Goal: Task Accomplishment & Management: Manage account settings

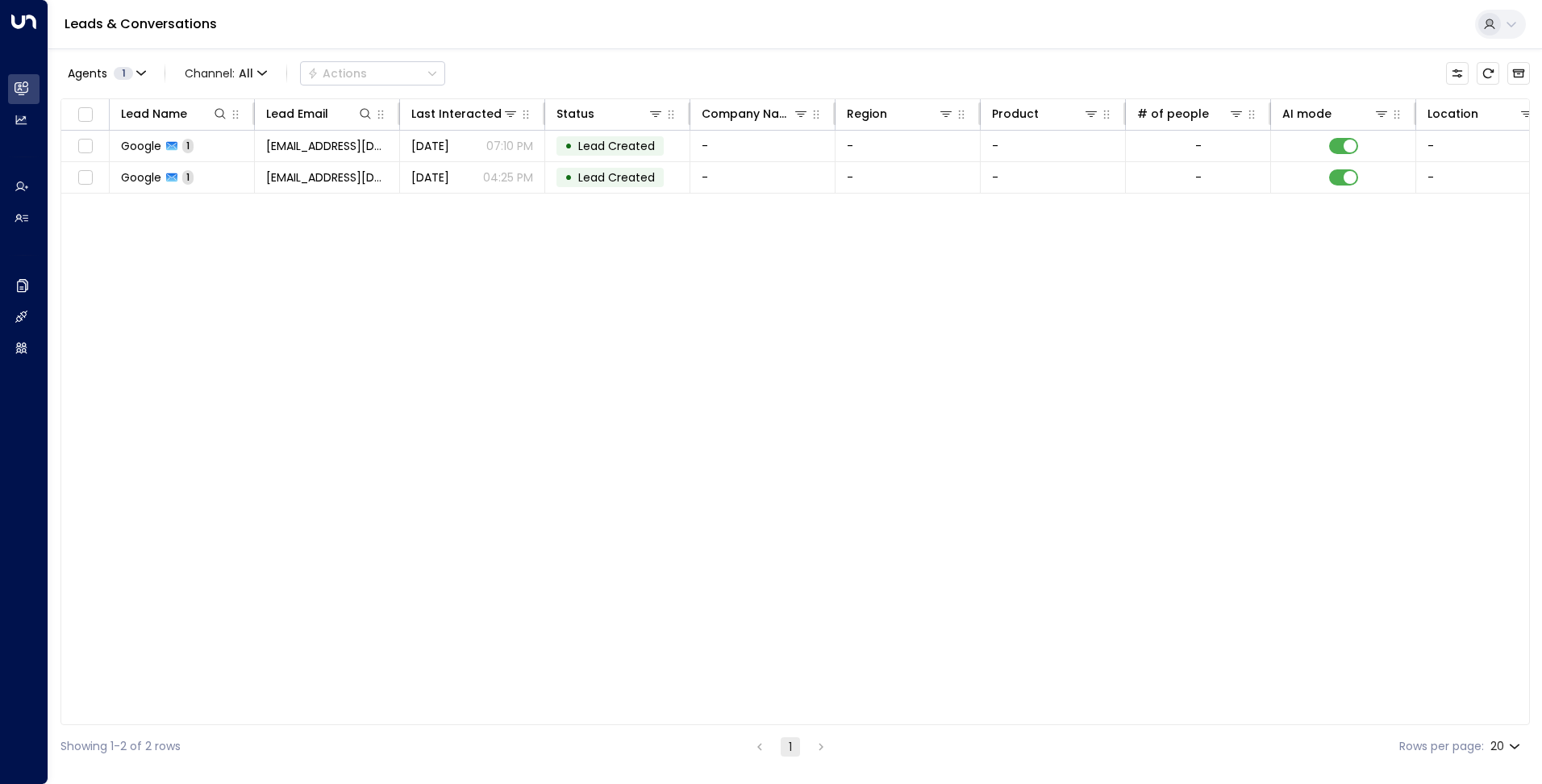
click at [1519, 18] on button at bounding box center [1501, 23] width 51 height 29
click at [1355, 157] on li "Logout" at bounding box center [1388, 154] width 255 height 27
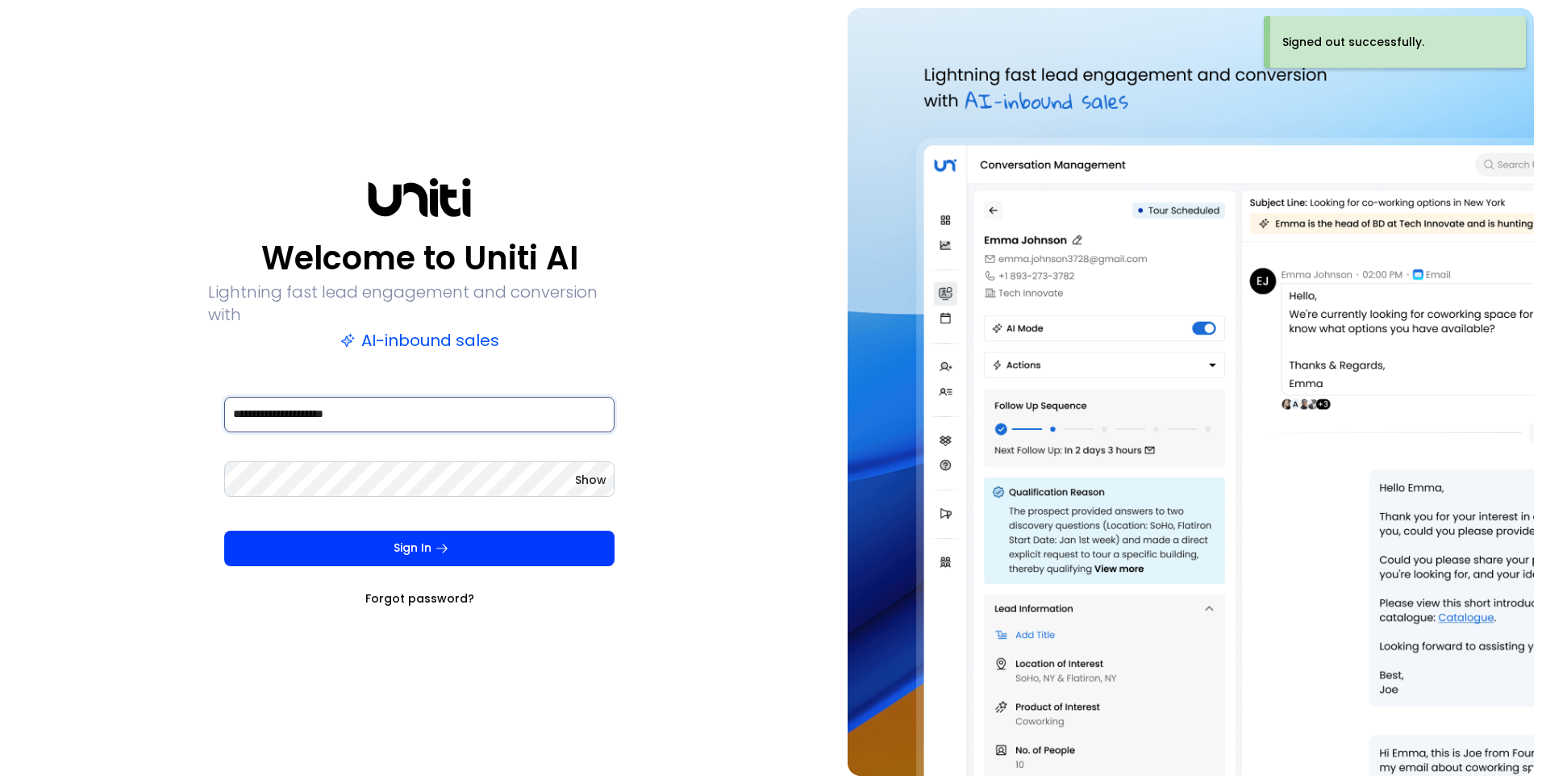
drag, startPoint x: 391, startPoint y: 405, endPoint x: 73, endPoint y: 386, distance: 318.6
click at [73, 386] on div "**********" at bounding box center [420, 392] width 824 height 767
type input "**********"
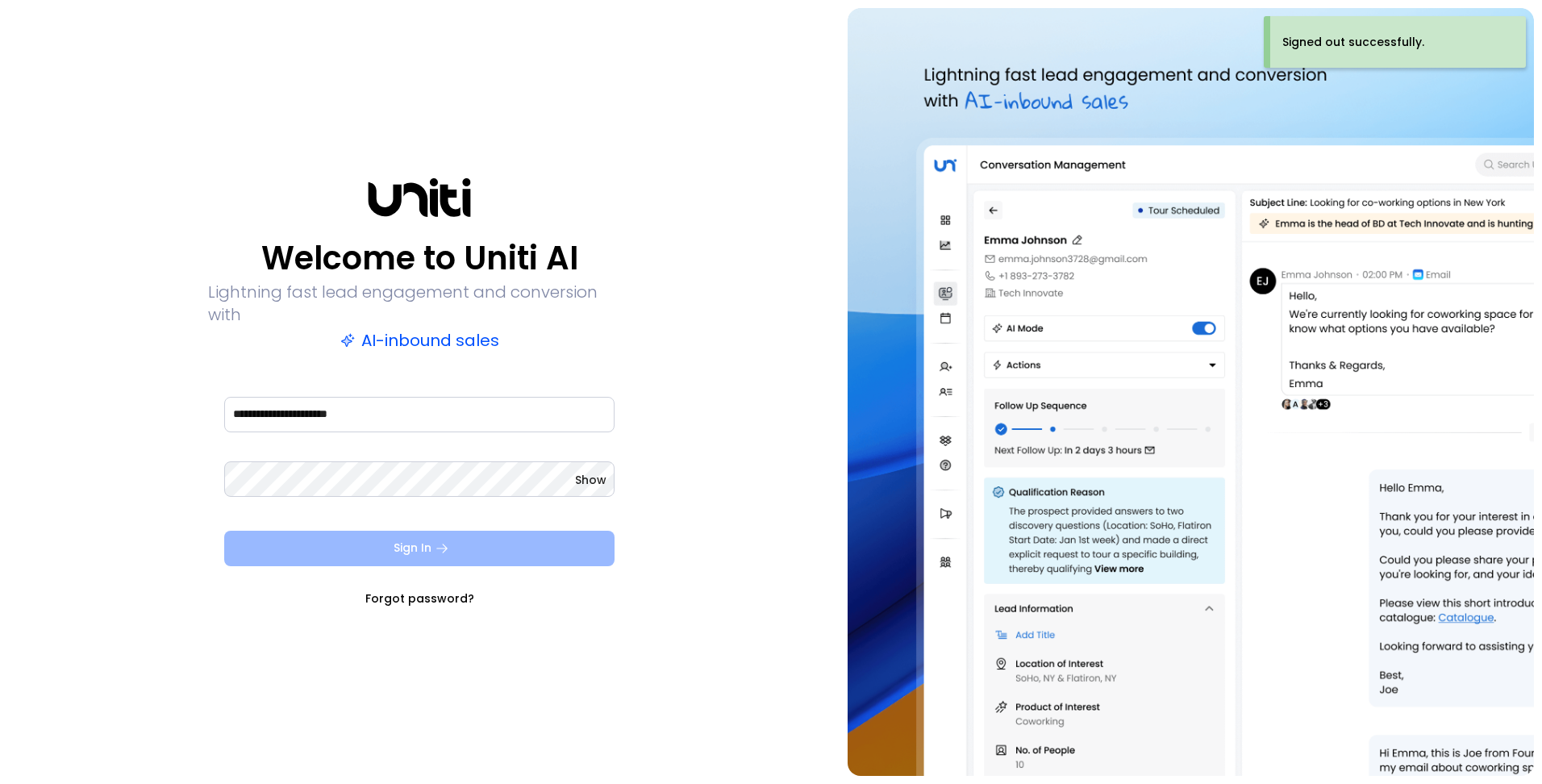
click at [371, 540] on button "Sign In" at bounding box center [420, 548] width 390 height 36
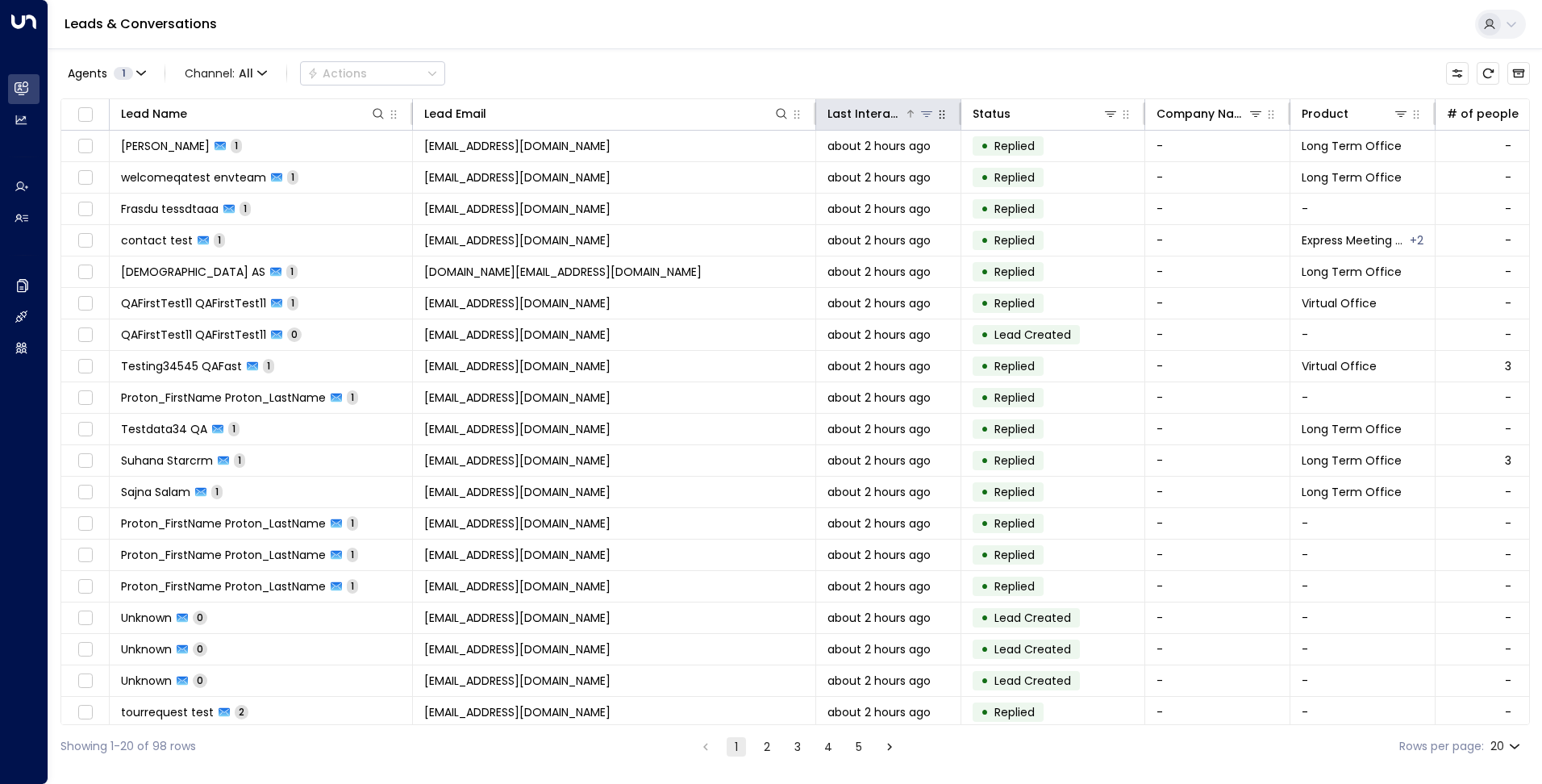
click at [885, 111] on div "Last Interacted" at bounding box center [866, 114] width 77 height 19
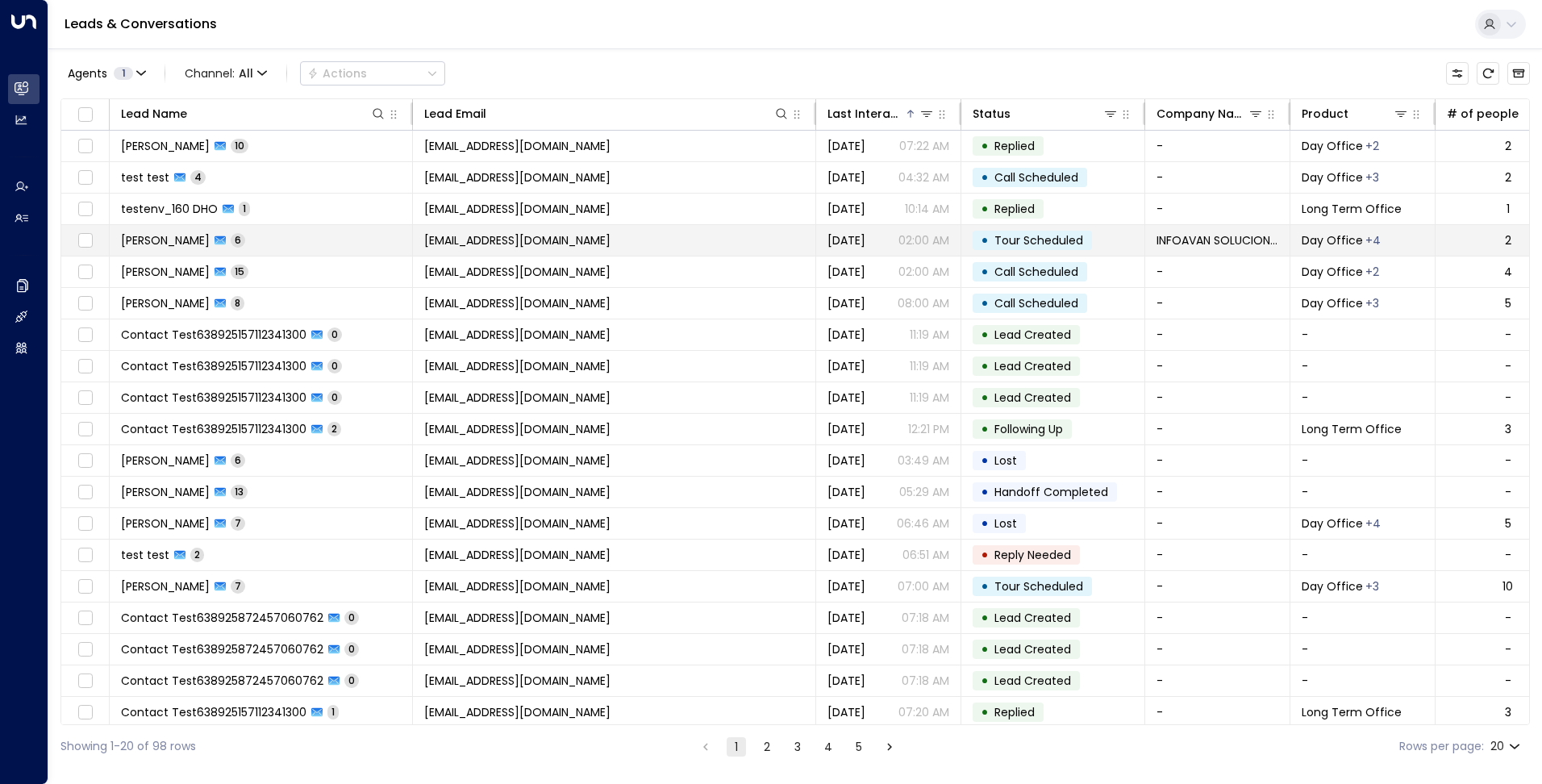
scroll to position [40, 0]
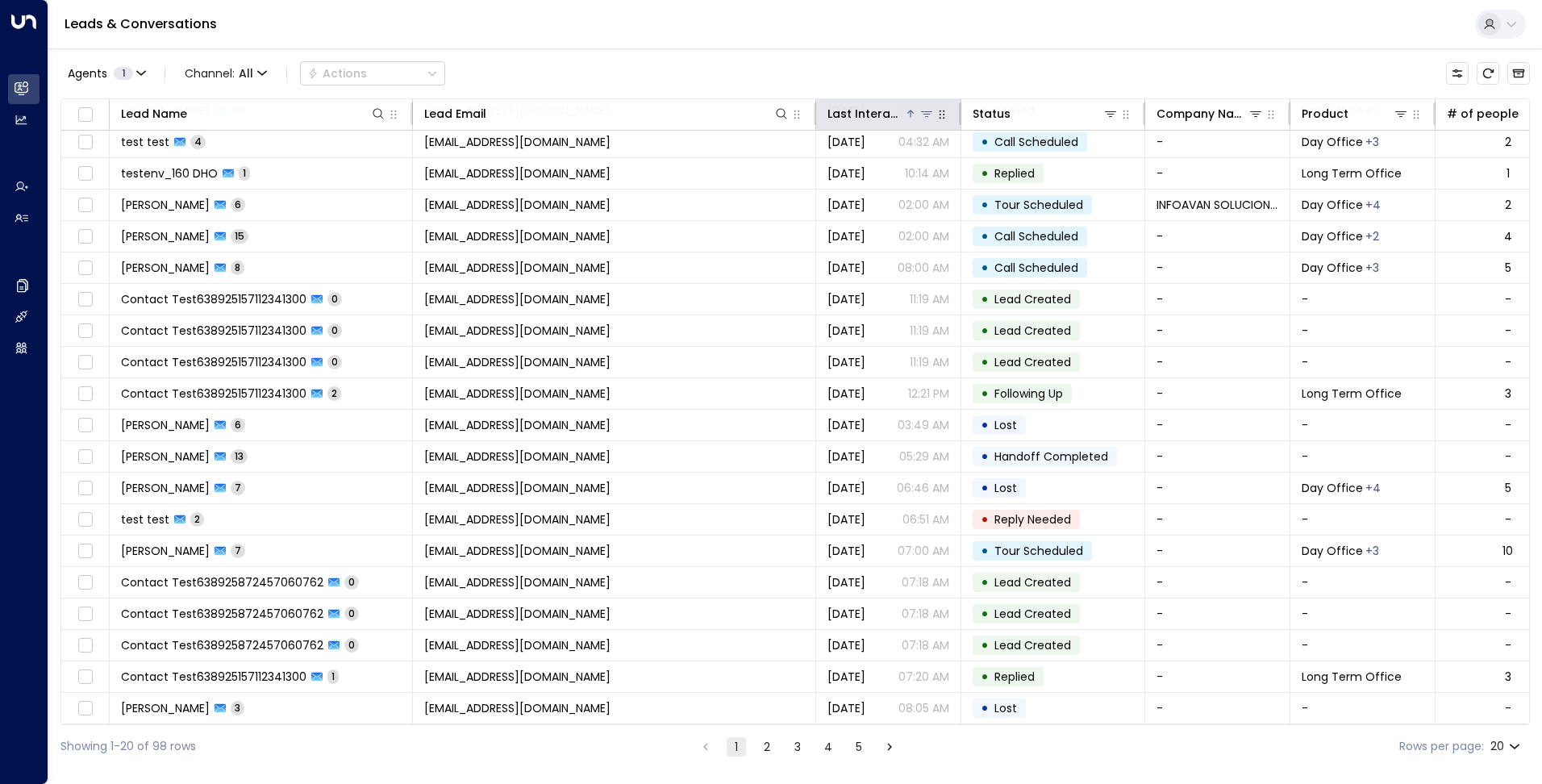
click at [904, 116] on div "Last Interacted" at bounding box center [866, 114] width 77 height 19
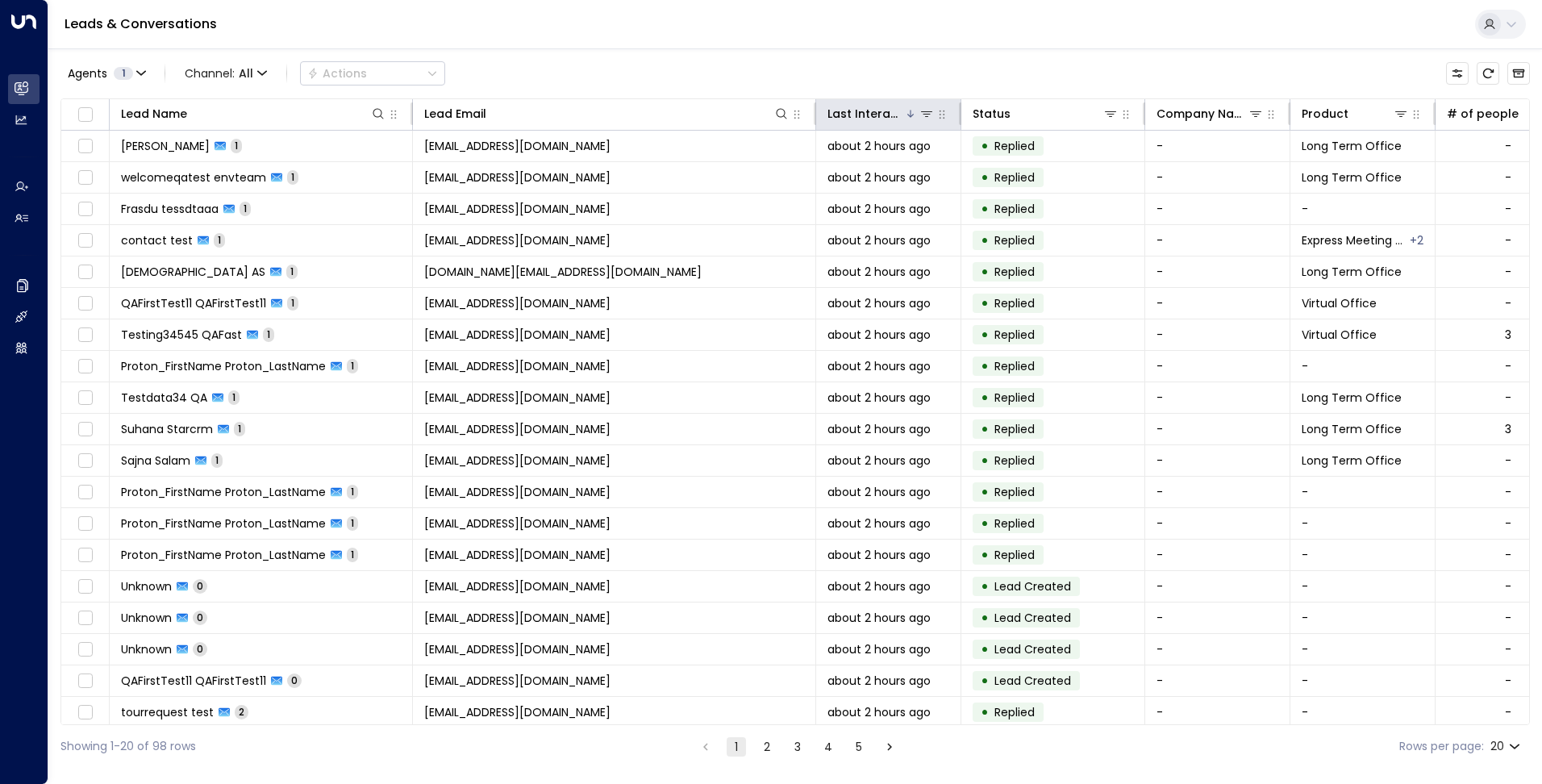
click at [911, 114] on icon at bounding box center [910, 113] width 6 height 7
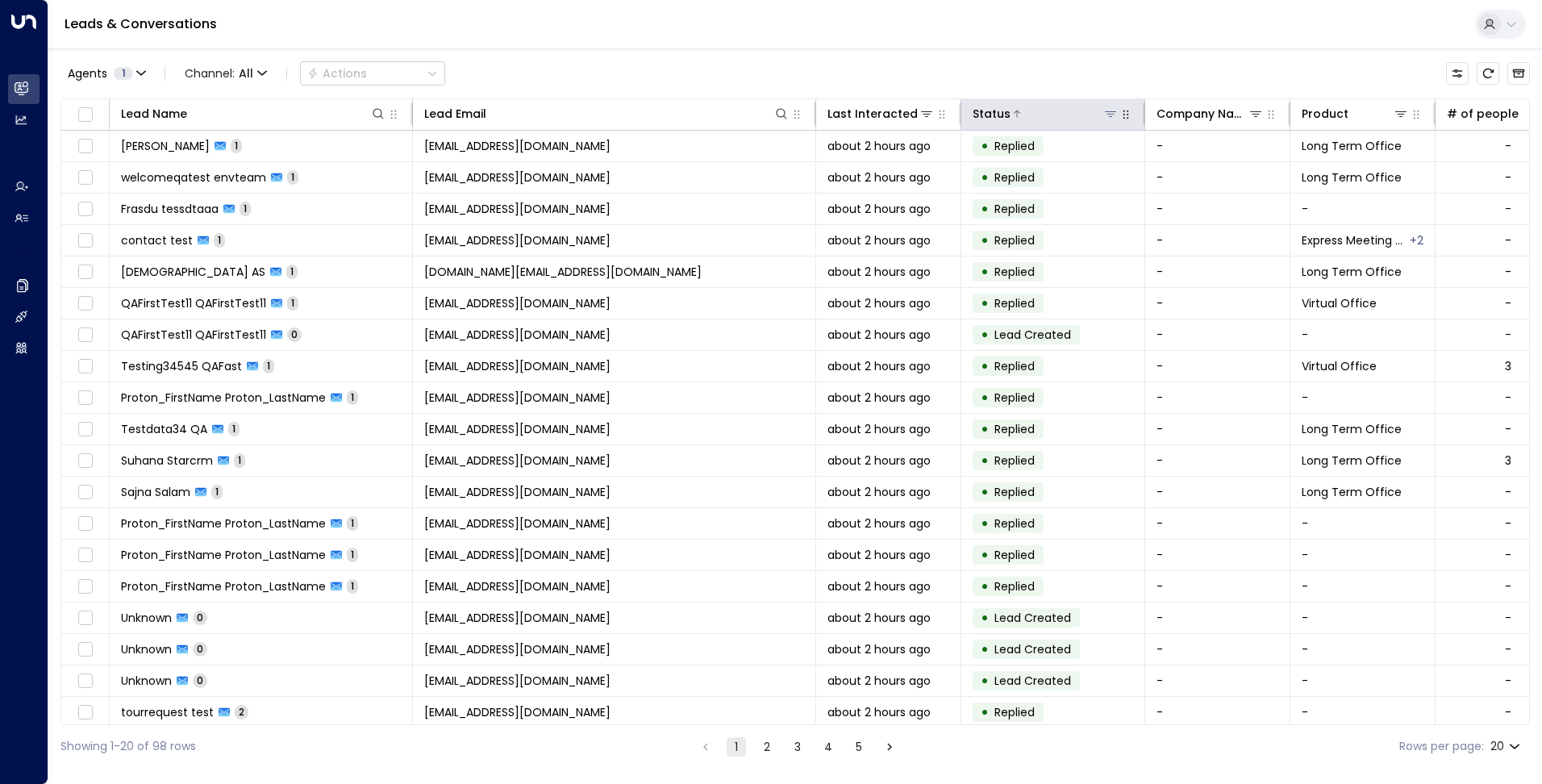
click at [1117, 117] on button at bounding box center [1110, 113] width 17 height 17
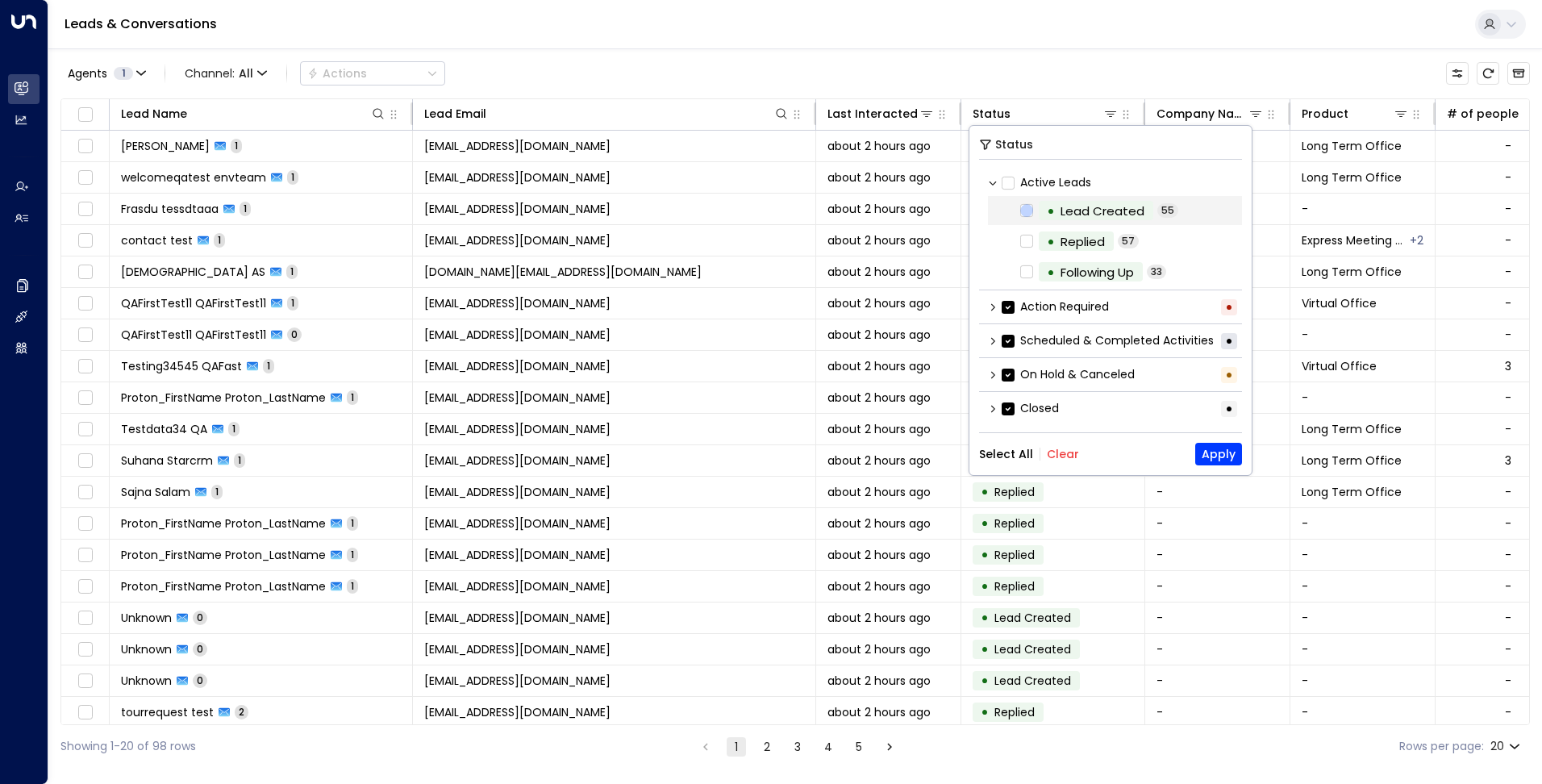
click at [1024, 203] on icon at bounding box center [1027, 210] width 13 height 15
click at [1219, 457] on button "Apply" at bounding box center [1219, 454] width 47 height 23
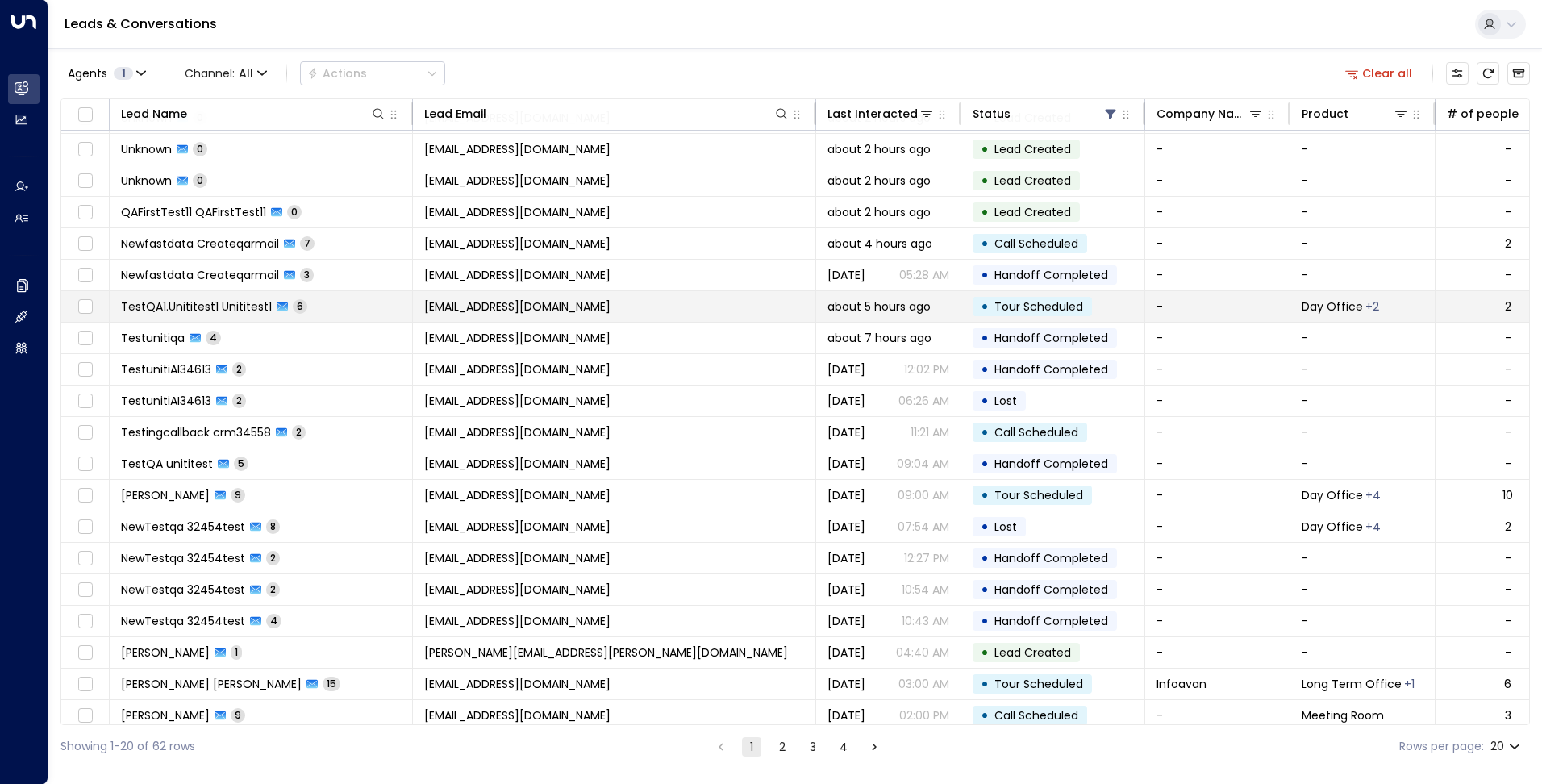
scroll to position [40, 0]
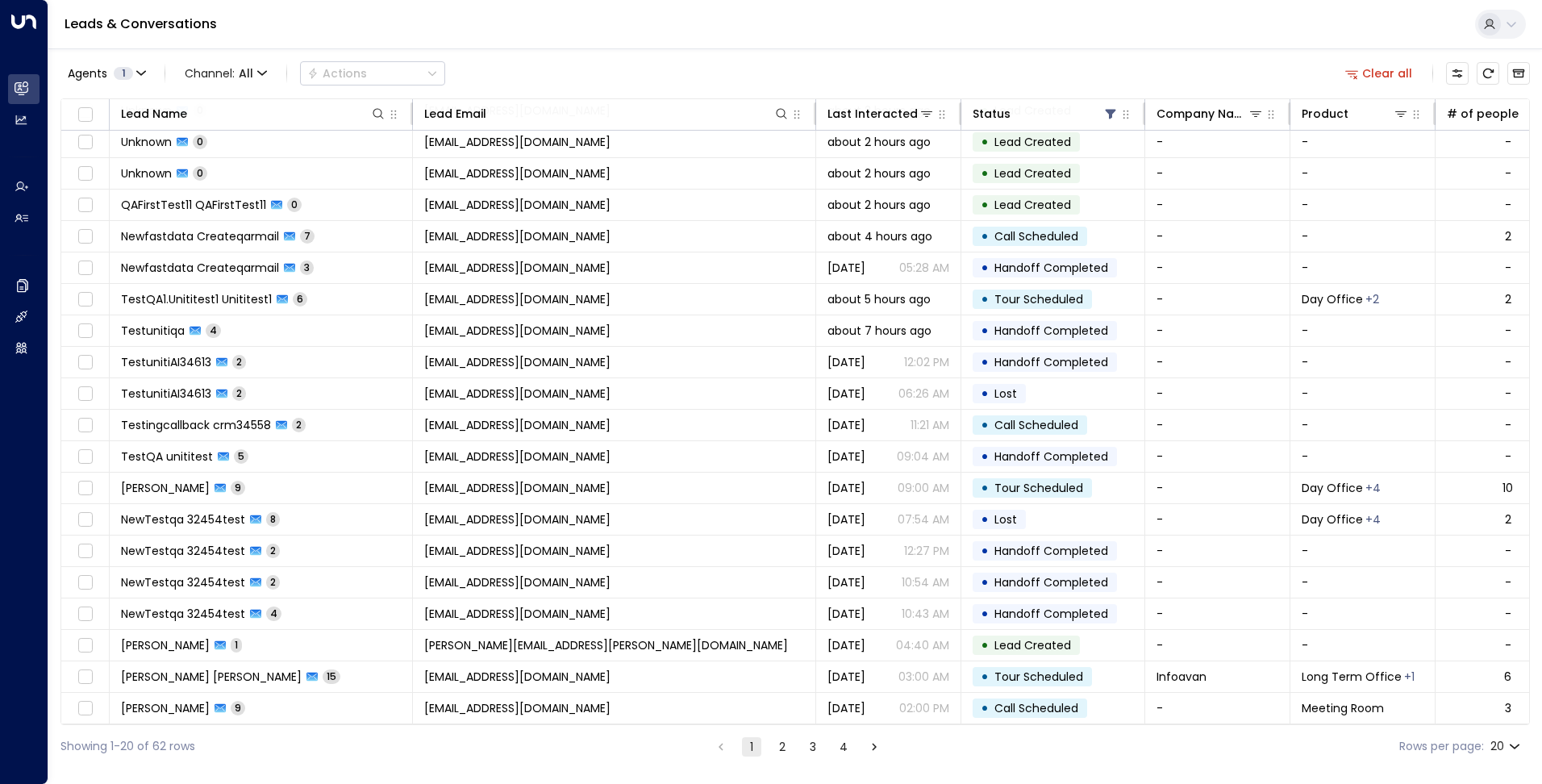
click at [783, 747] on button "2" at bounding box center [783, 747] width 19 height 19
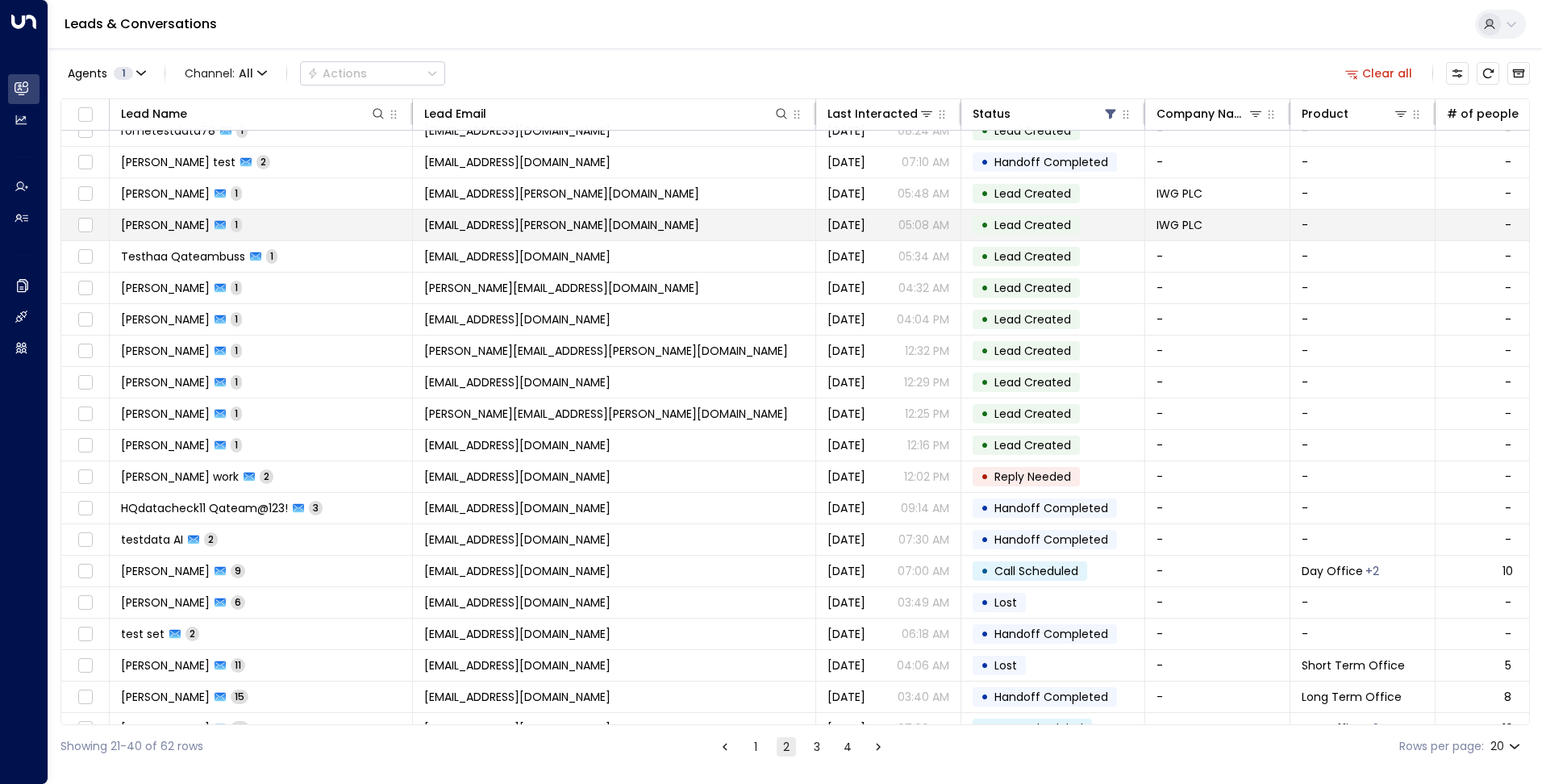
scroll to position [40, 0]
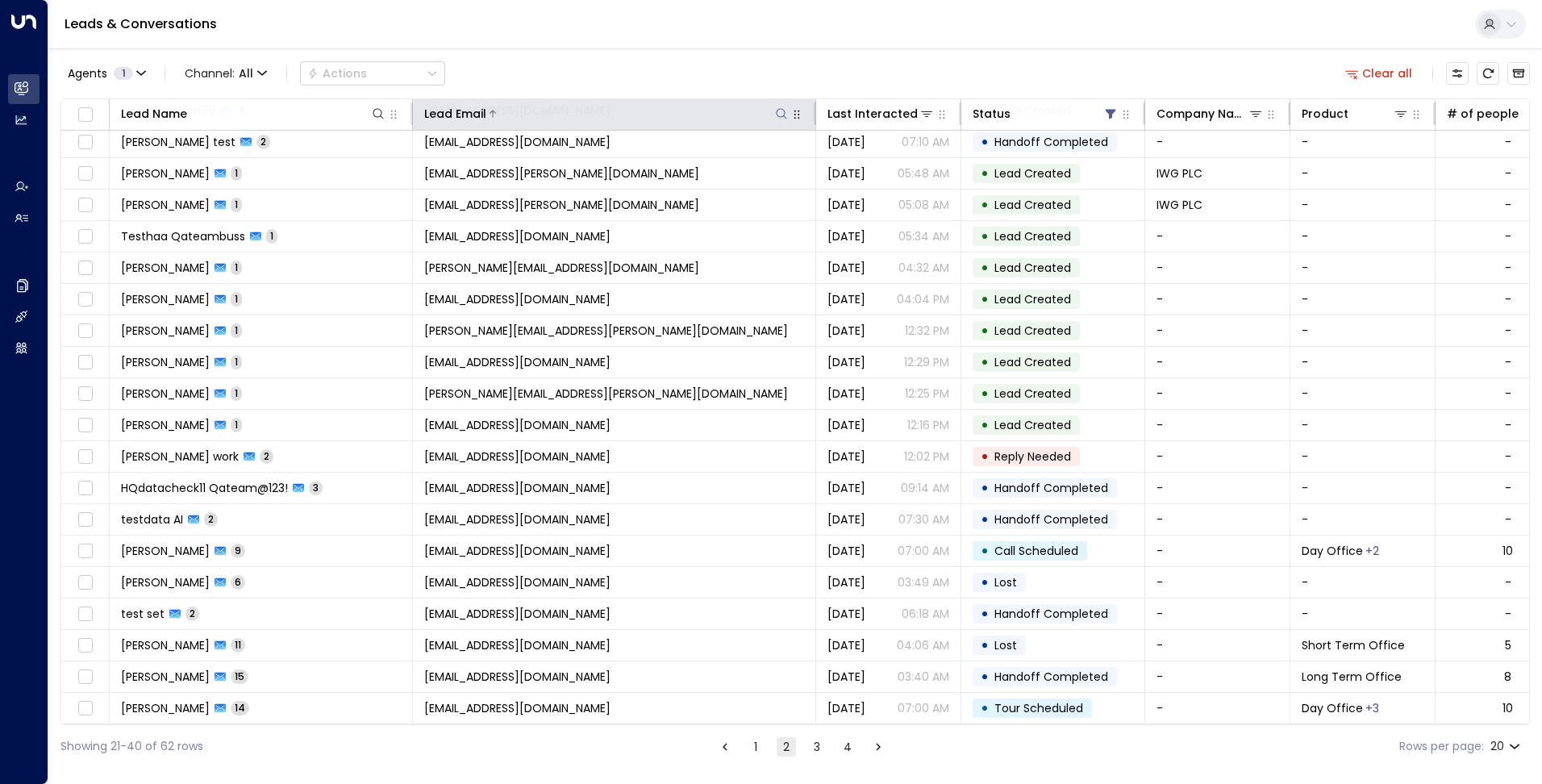
click at [784, 113] on icon at bounding box center [781, 113] width 13 height 13
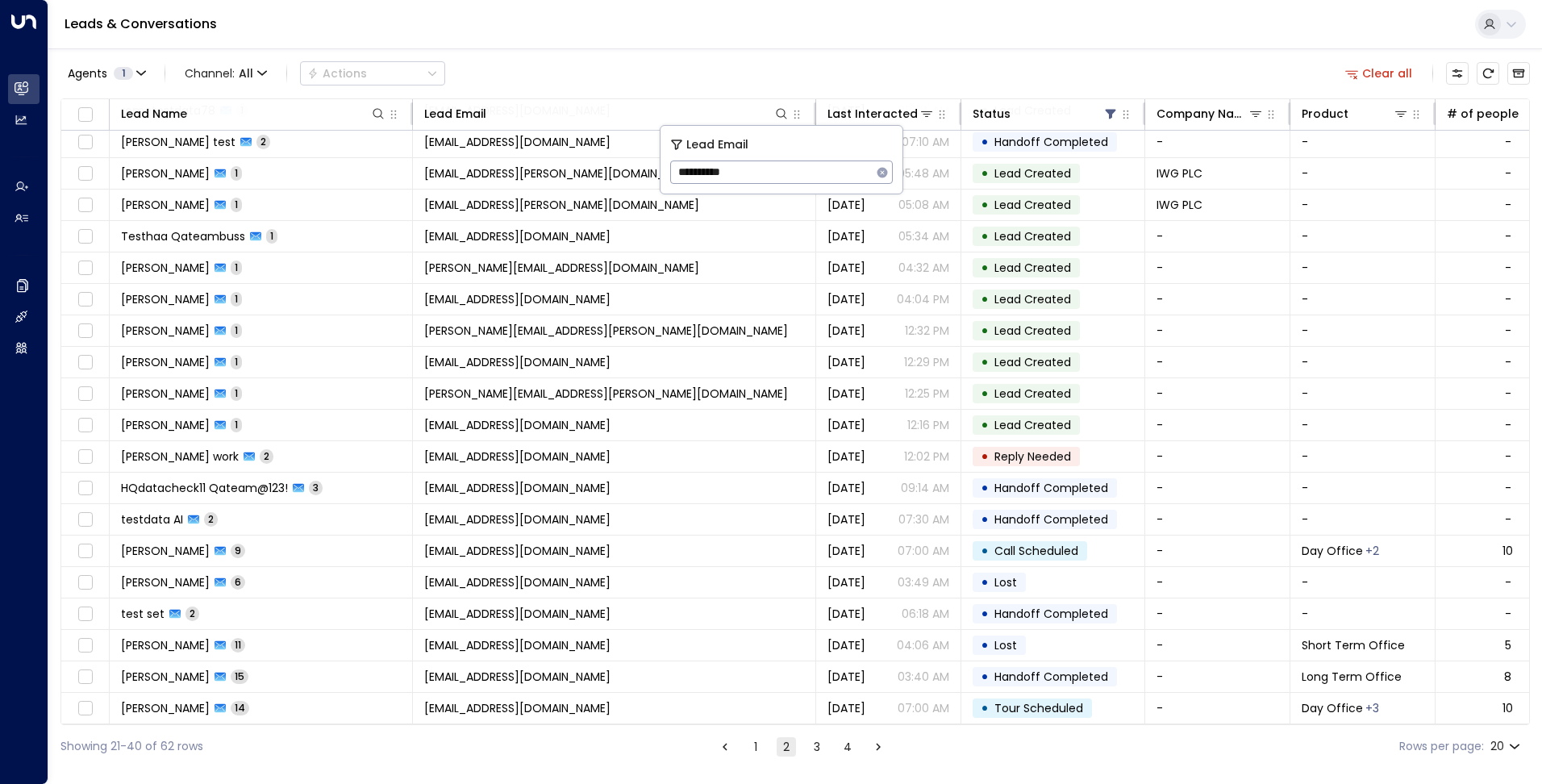
type input "**********"
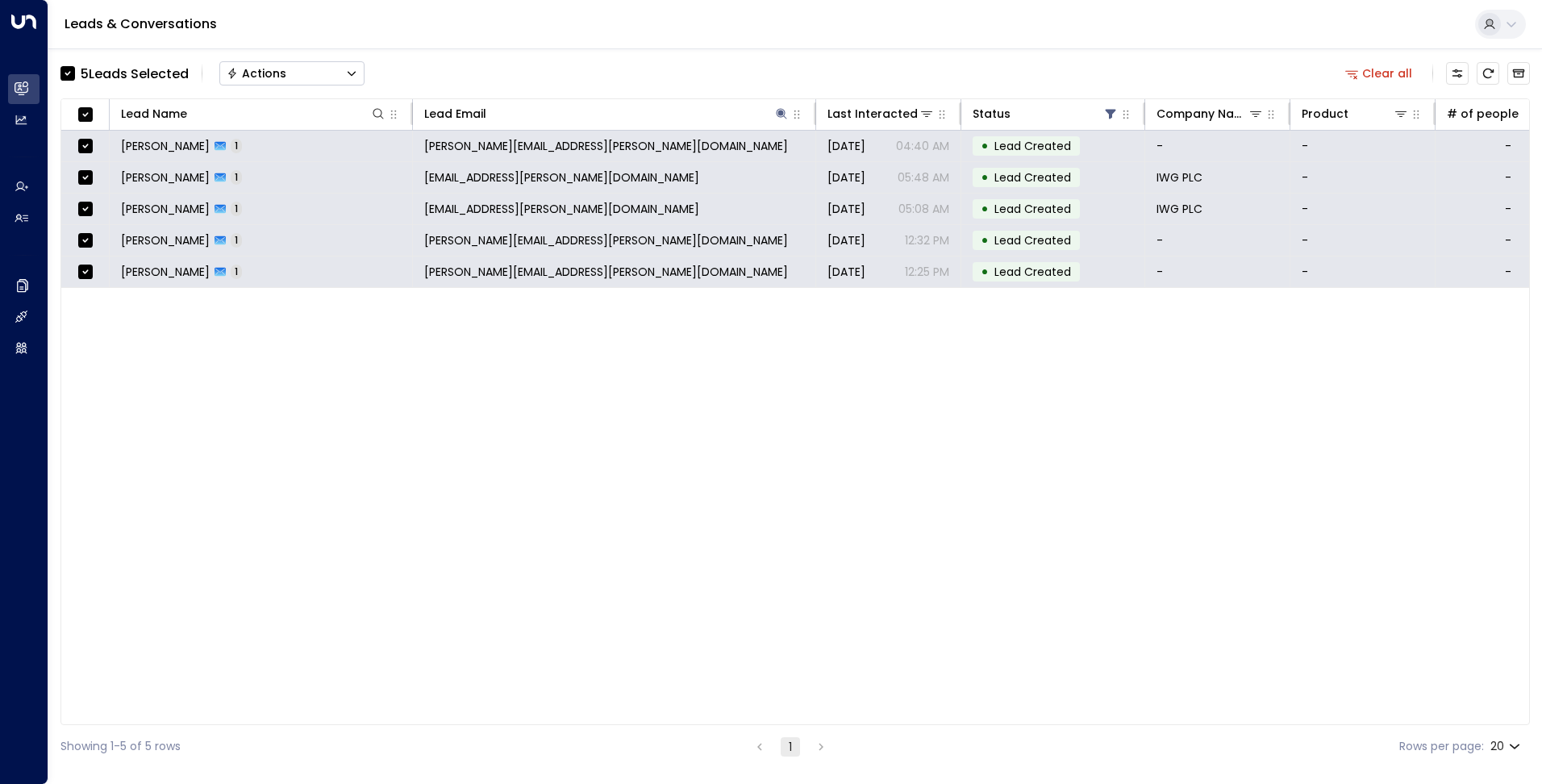
click at [306, 76] on button "Actions" at bounding box center [292, 73] width 145 height 24
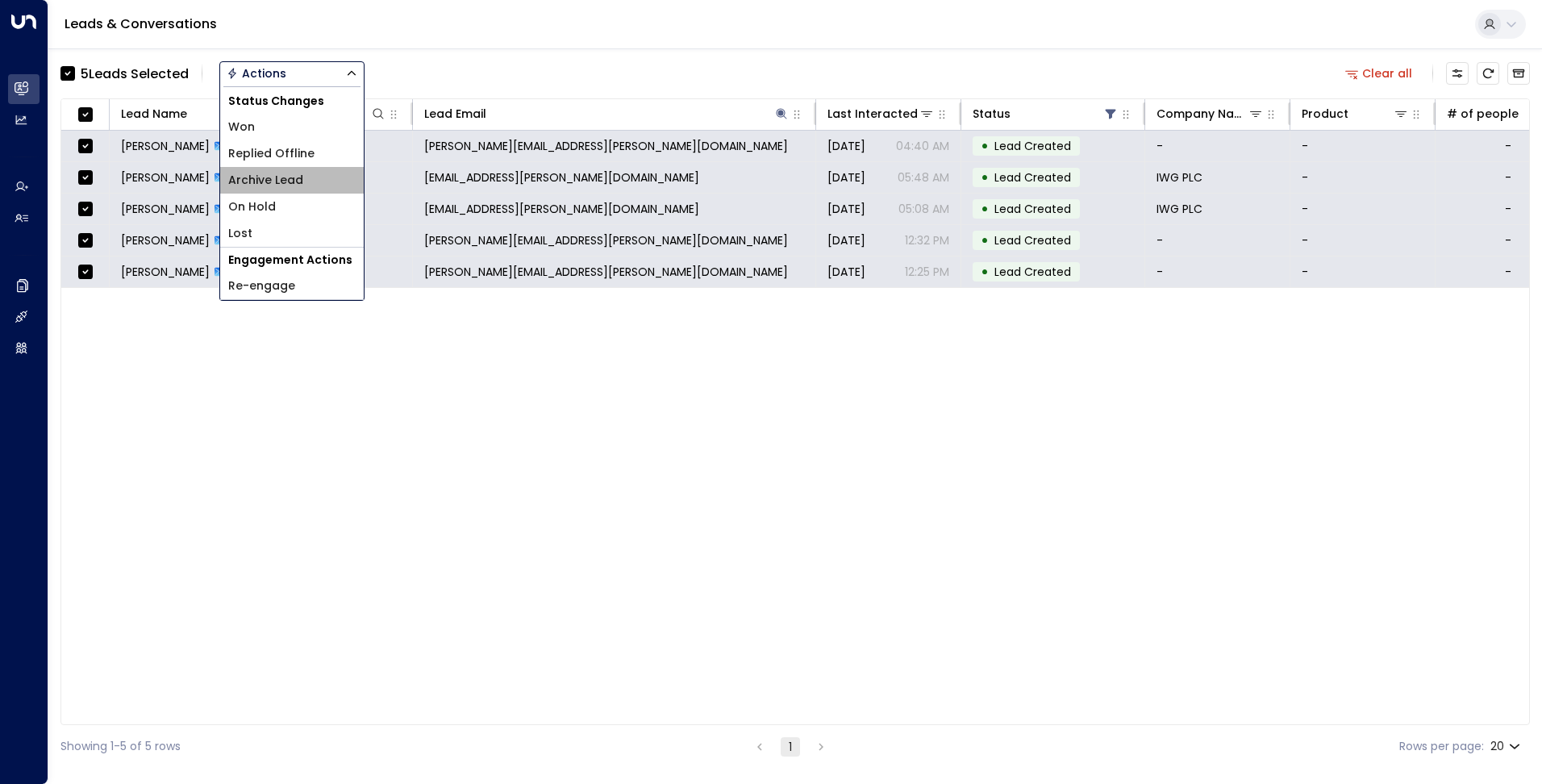
click at [293, 184] on span "Archive Lead" at bounding box center [266, 179] width 75 height 17
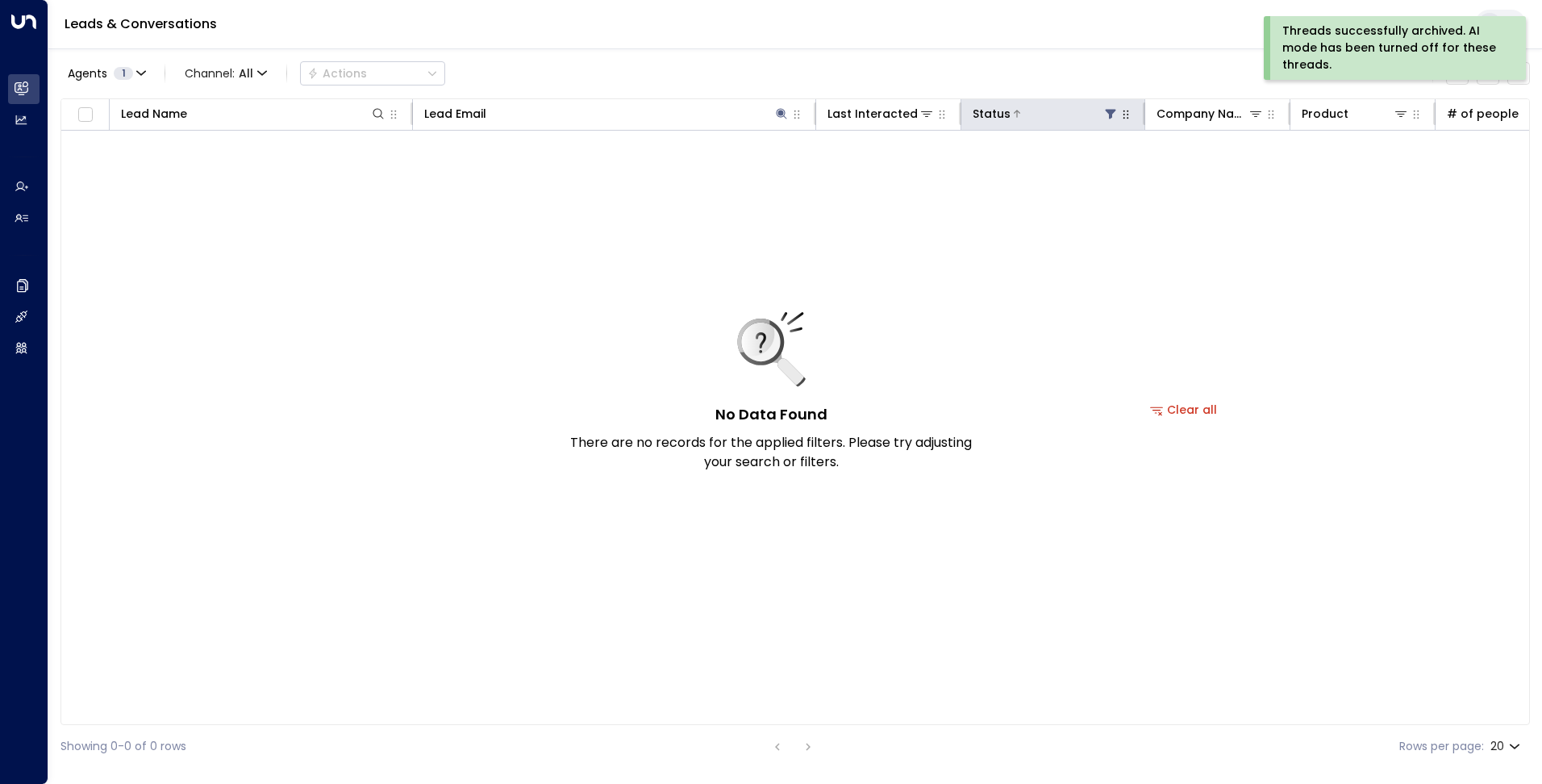
click at [1117, 113] on div "Status" at bounding box center [1053, 114] width 160 height 19
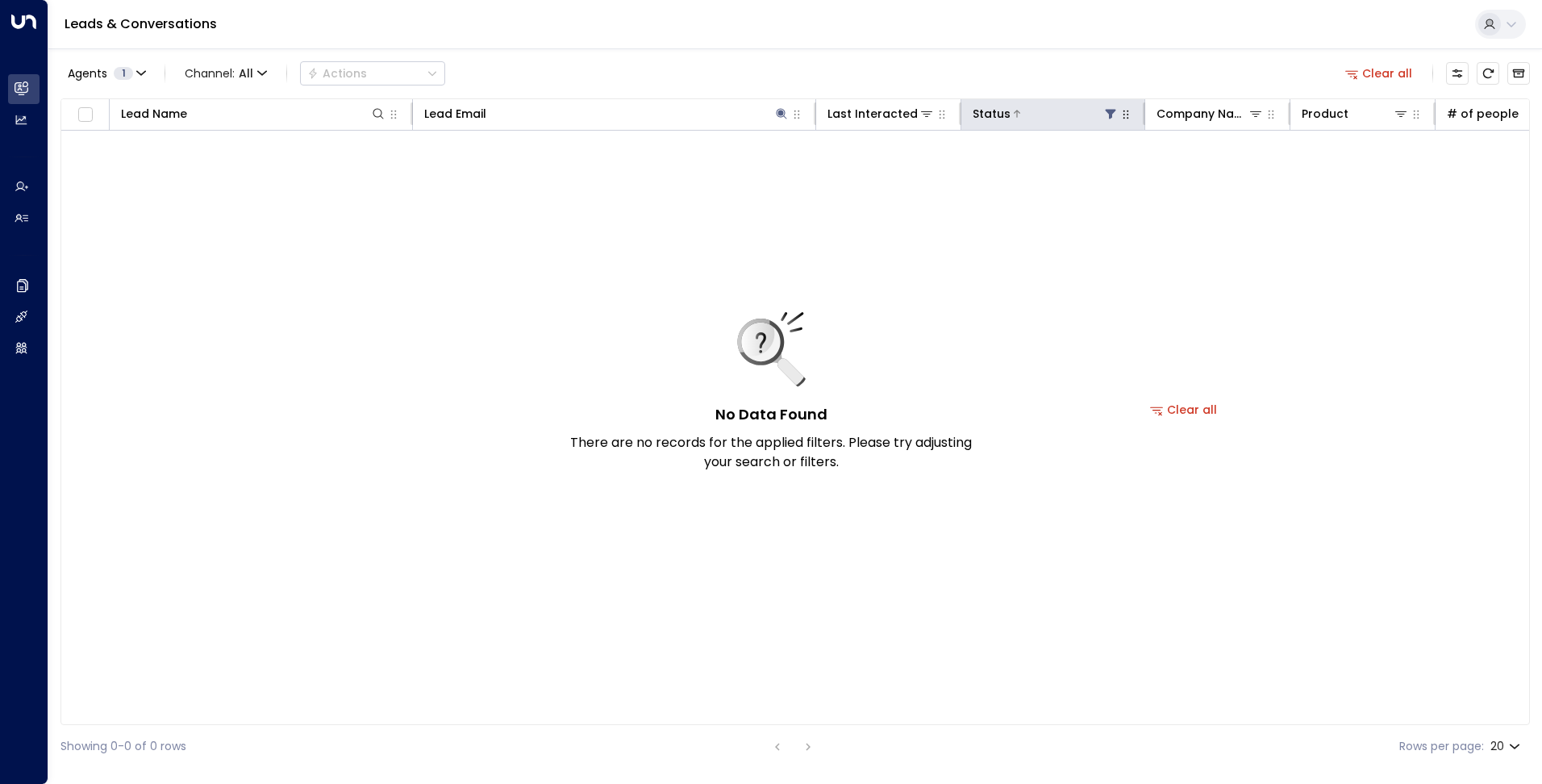
click at [1107, 115] on icon at bounding box center [1110, 113] width 13 height 13
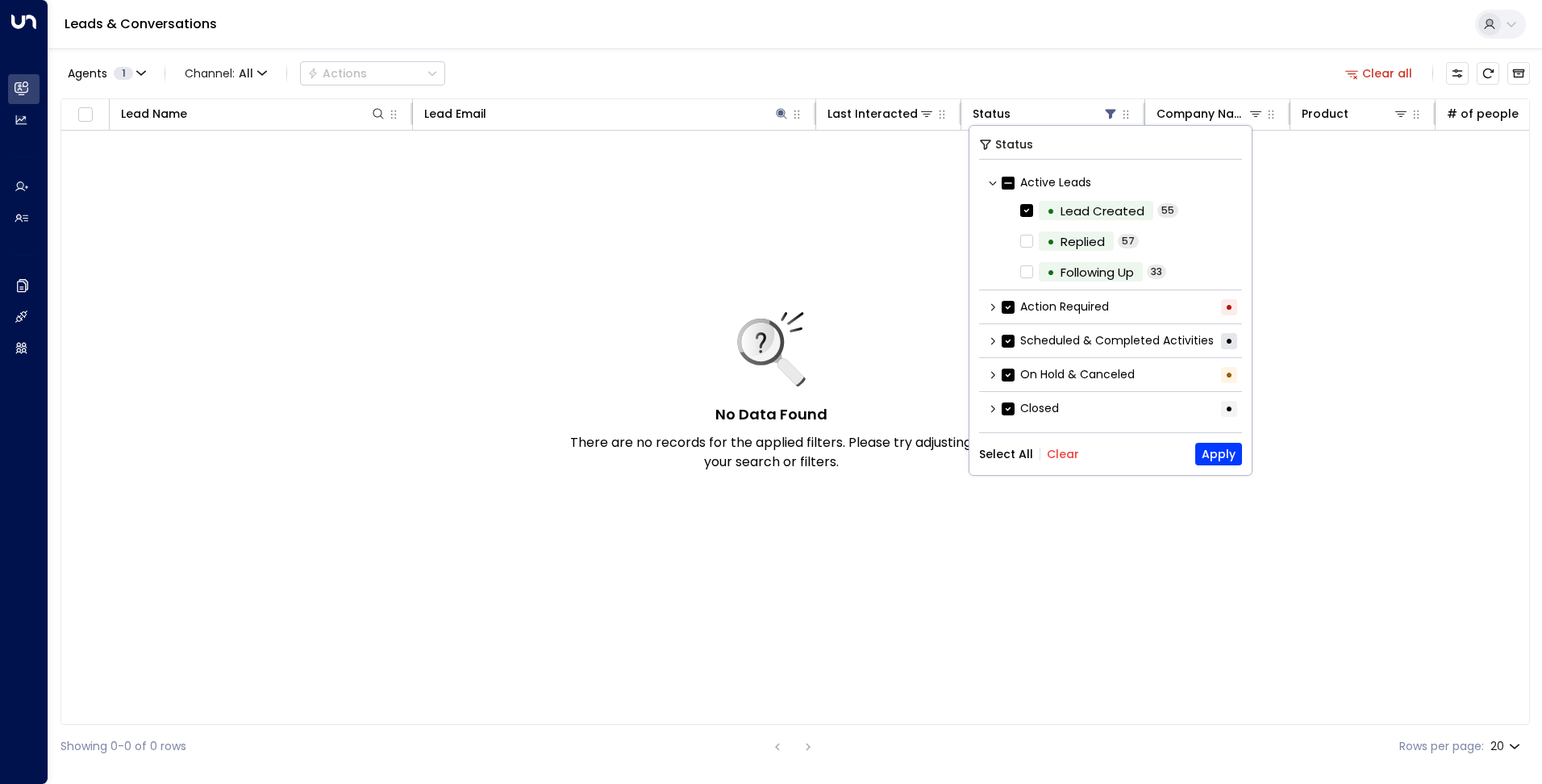
click at [1015, 182] on label "Active Leads" at bounding box center [1047, 182] width 90 height 17
click at [1209, 451] on button "Apply" at bounding box center [1219, 454] width 47 height 23
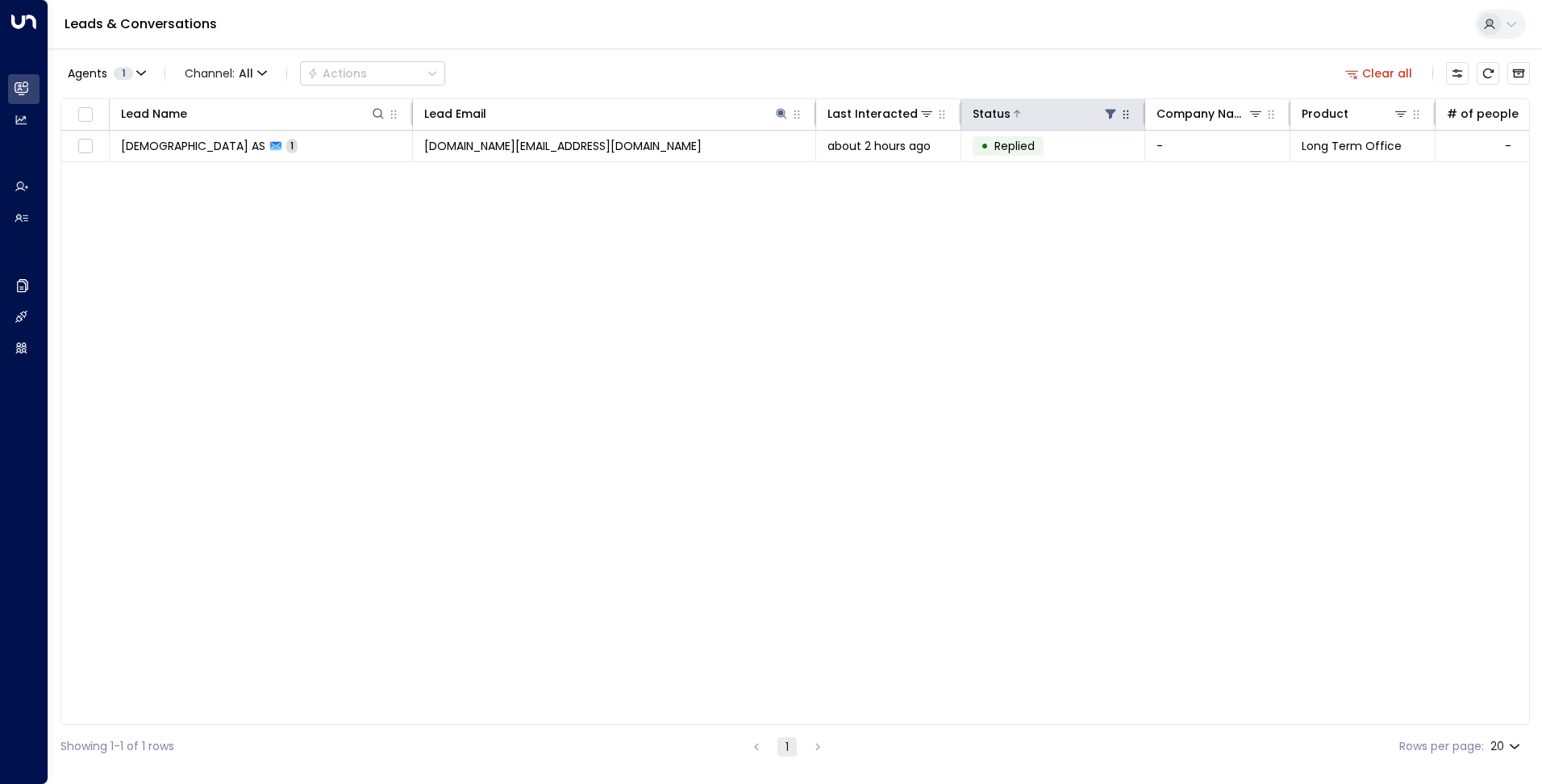
click at [1110, 117] on icon at bounding box center [1111, 114] width 10 height 10
drag, startPoint x: 689, startPoint y: 199, endPoint x: 795, endPoint y: 121, distance: 131.6
click at [690, 198] on div "Lead Name Lead Email Last Interacted Status Company Name Product # of people AI…" at bounding box center [795, 412] width 1470 height 627
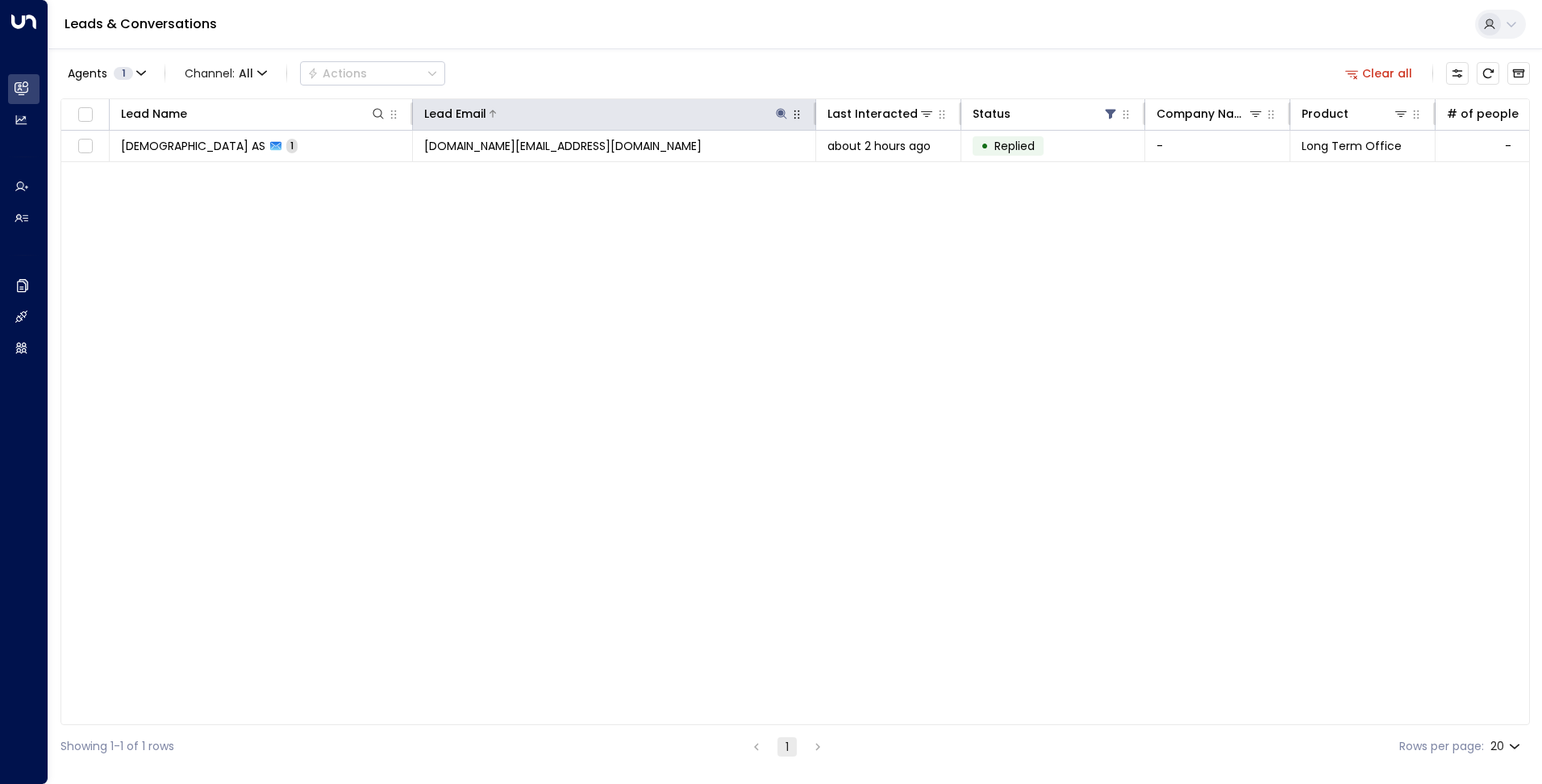
click at [787, 117] on icon at bounding box center [781, 113] width 13 height 13
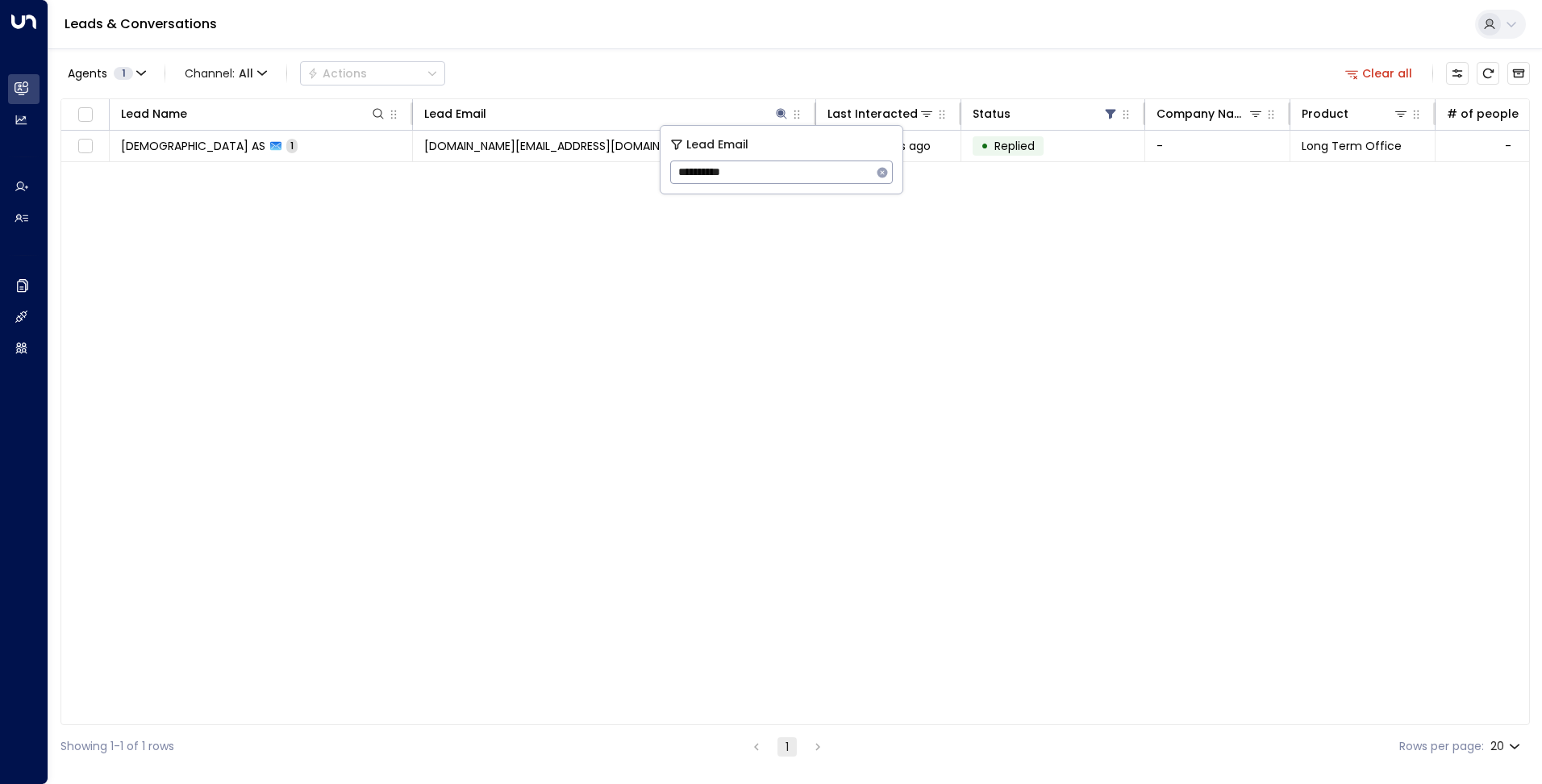
click at [877, 174] on button "button" at bounding box center [883, 172] width 21 height 21
